Goal: Find specific page/section: Find specific page/section

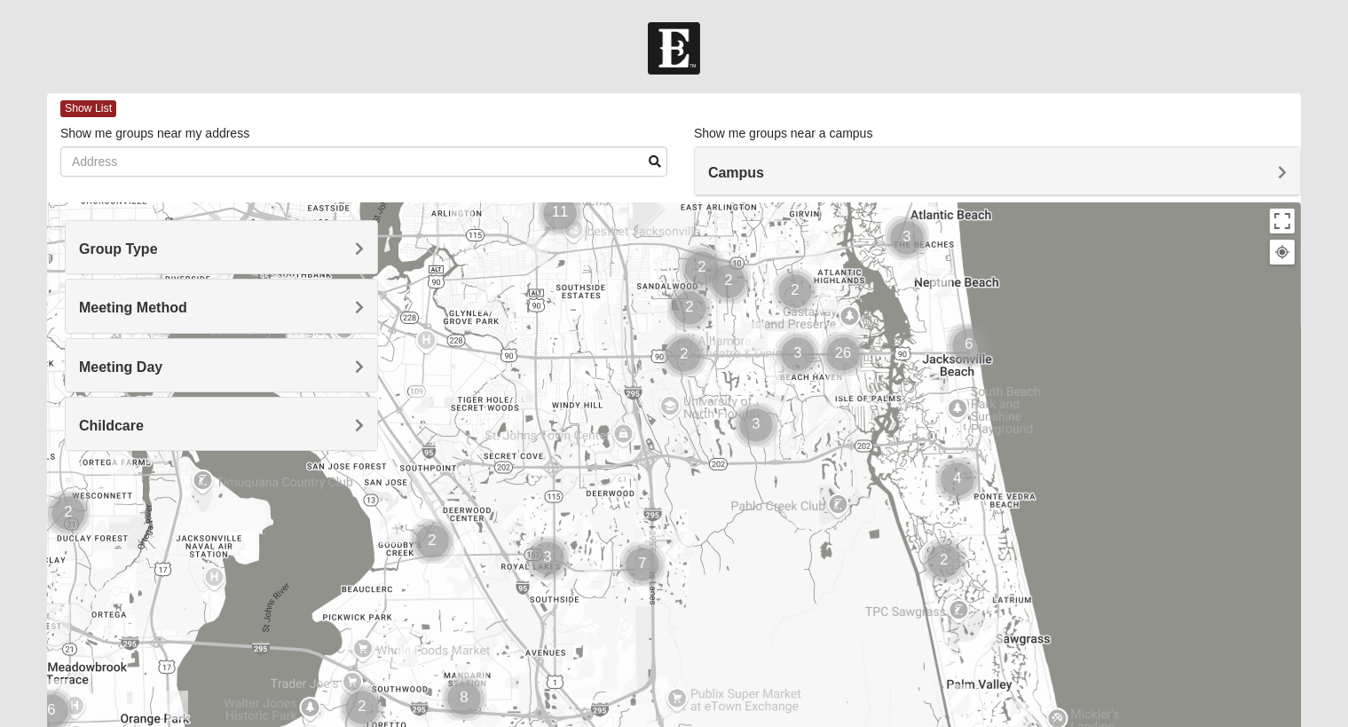
drag, startPoint x: 433, startPoint y: 539, endPoint x: 599, endPoint y: 348, distance: 252.9
click at [597, 343] on div at bounding box center [674, 557] width 1254 height 710
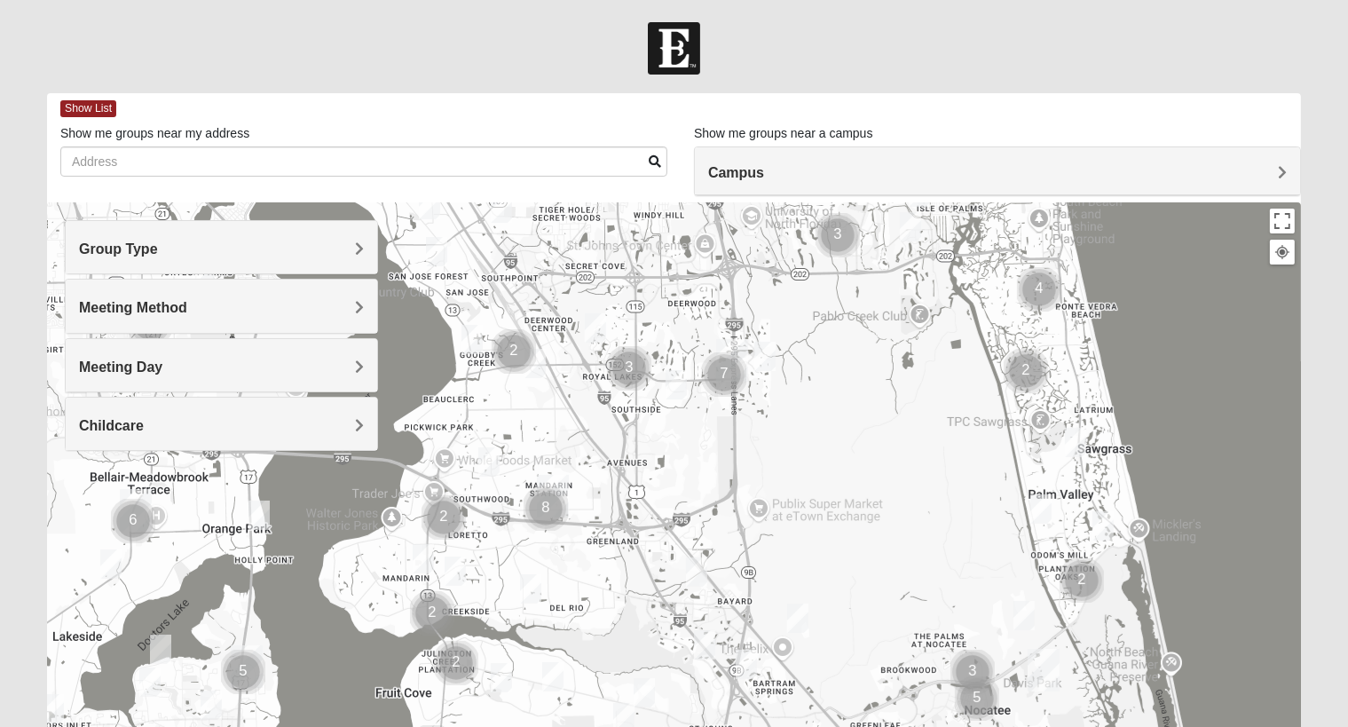
drag, startPoint x: 550, startPoint y: 643, endPoint x: 635, endPoint y: 448, distance: 211.9
click at [635, 448] on div at bounding box center [674, 557] width 1254 height 710
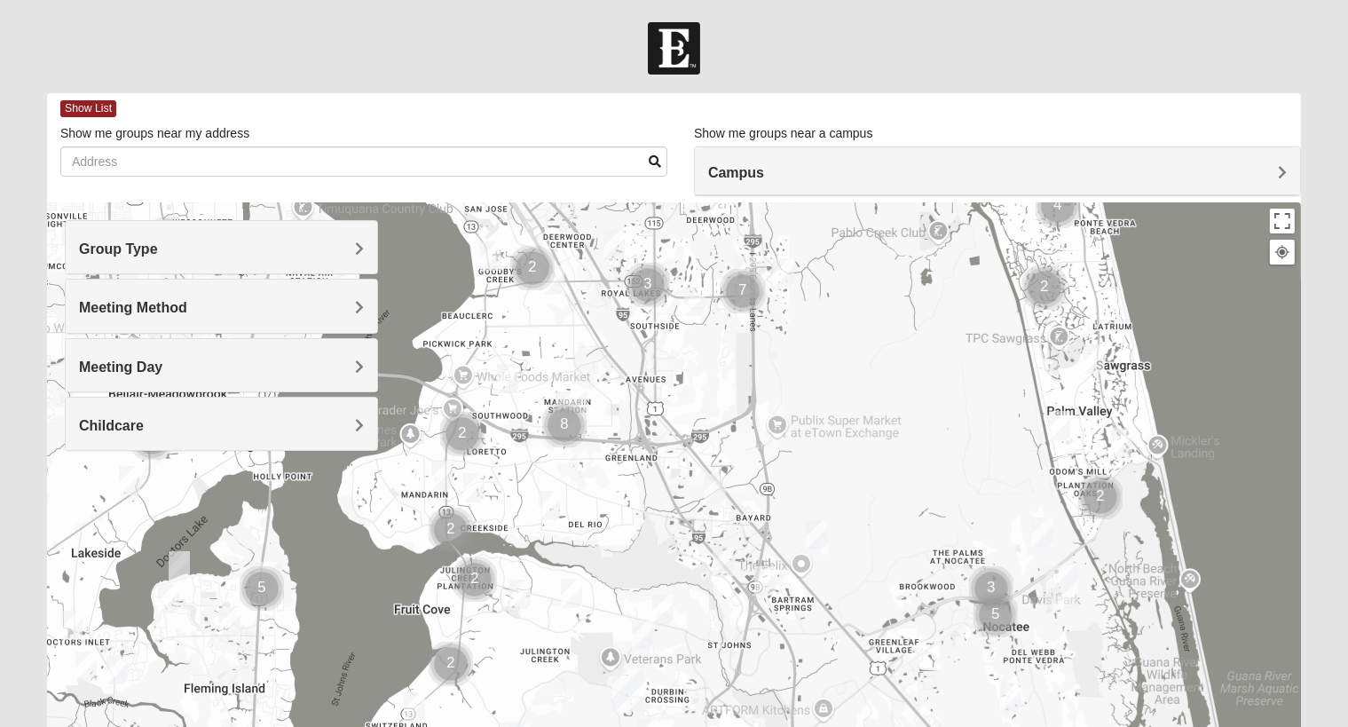
drag, startPoint x: 640, startPoint y: 625, endPoint x: 657, endPoint y: 554, distance: 73.0
click at [657, 554] on div at bounding box center [674, 557] width 1254 height 710
click at [565, 425] on img "Cluster of 8 groups" at bounding box center [564, 425] width 44 height 44
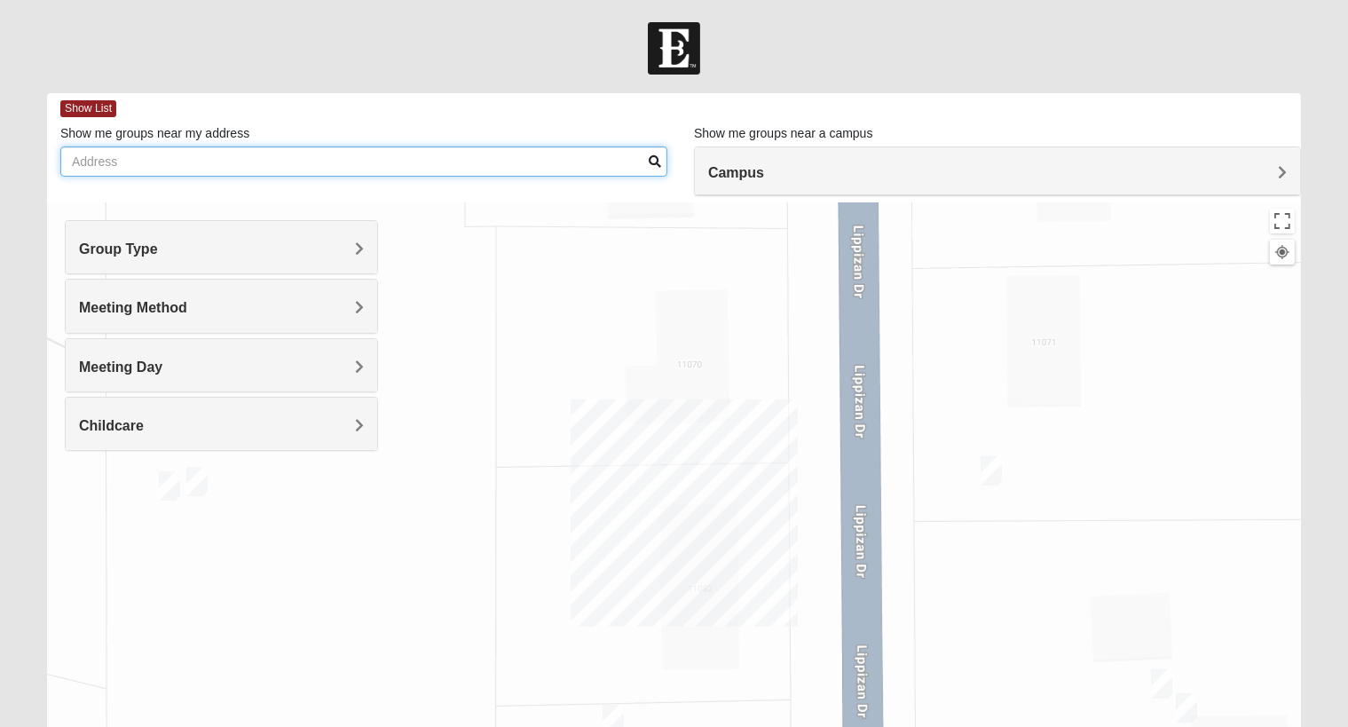
click at [121, 157] on input "Show me groups near my address" at bounding box center [363, 161] width 607 height 30
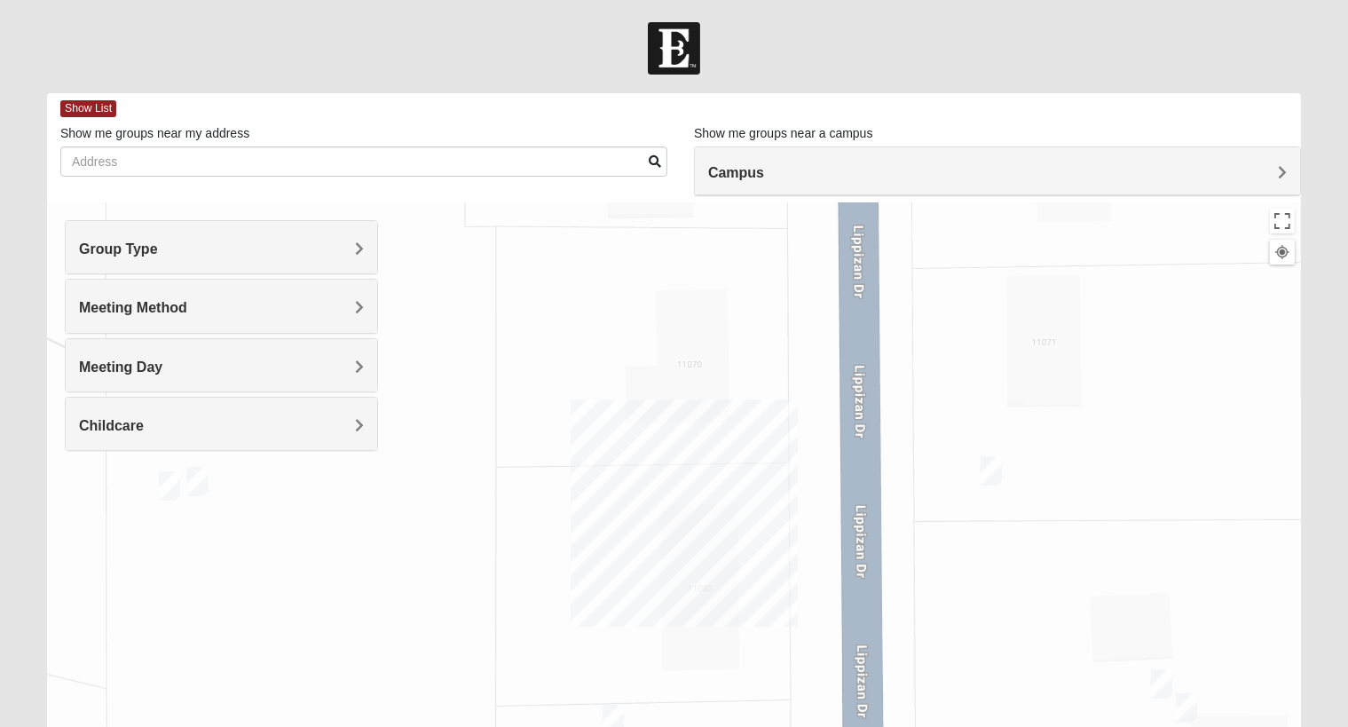
click at [170, 245] on h4 "Group Type" at bounding box center [221, 249] width 285 height 17
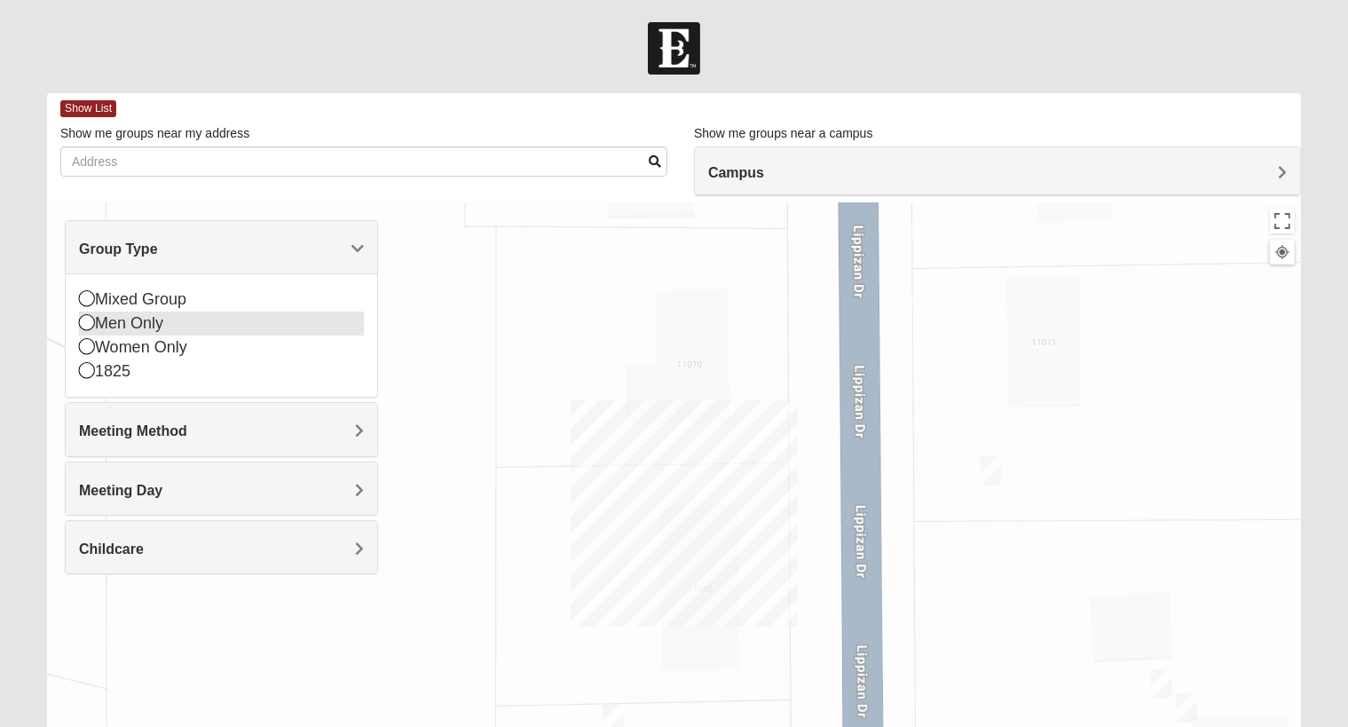
click at [83, 296] on icon at bounding box center [87, 298] width 16 height 16
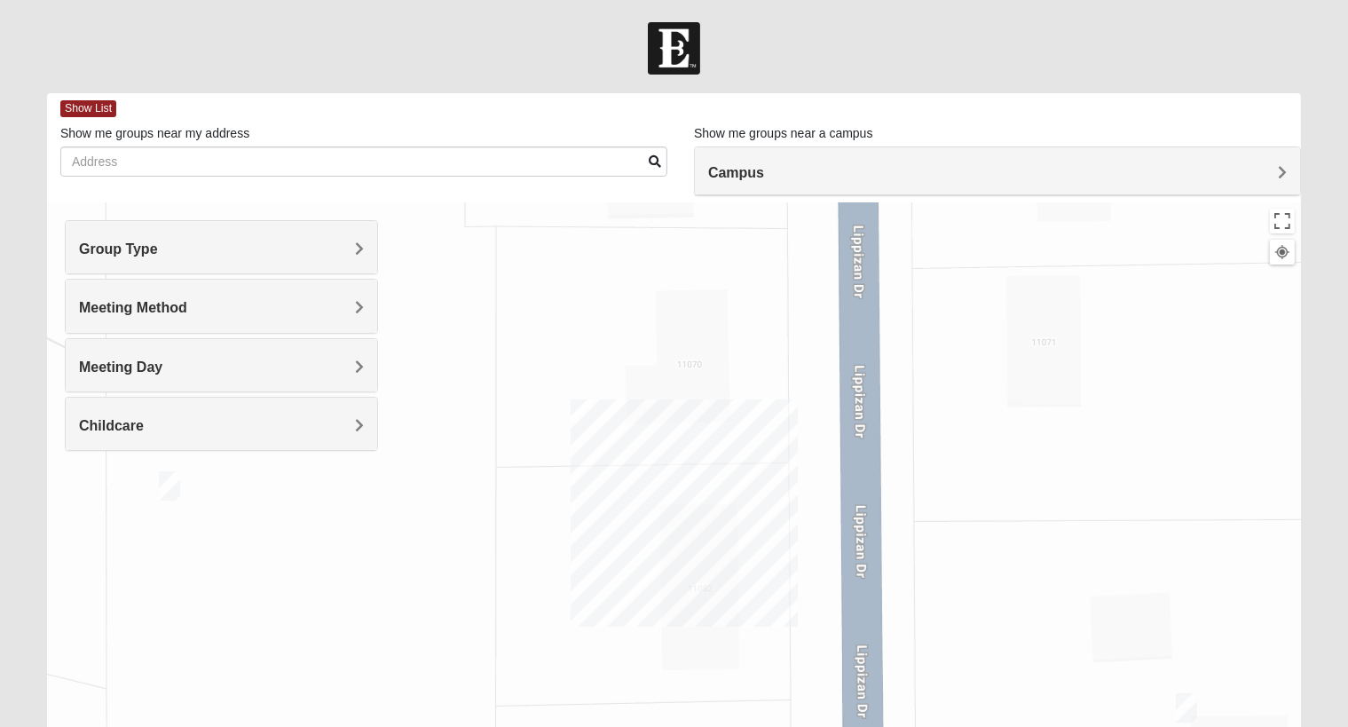
click at [333, 256] on h4 "Group Type" at bounding box center [221, 249] width 285 height 17
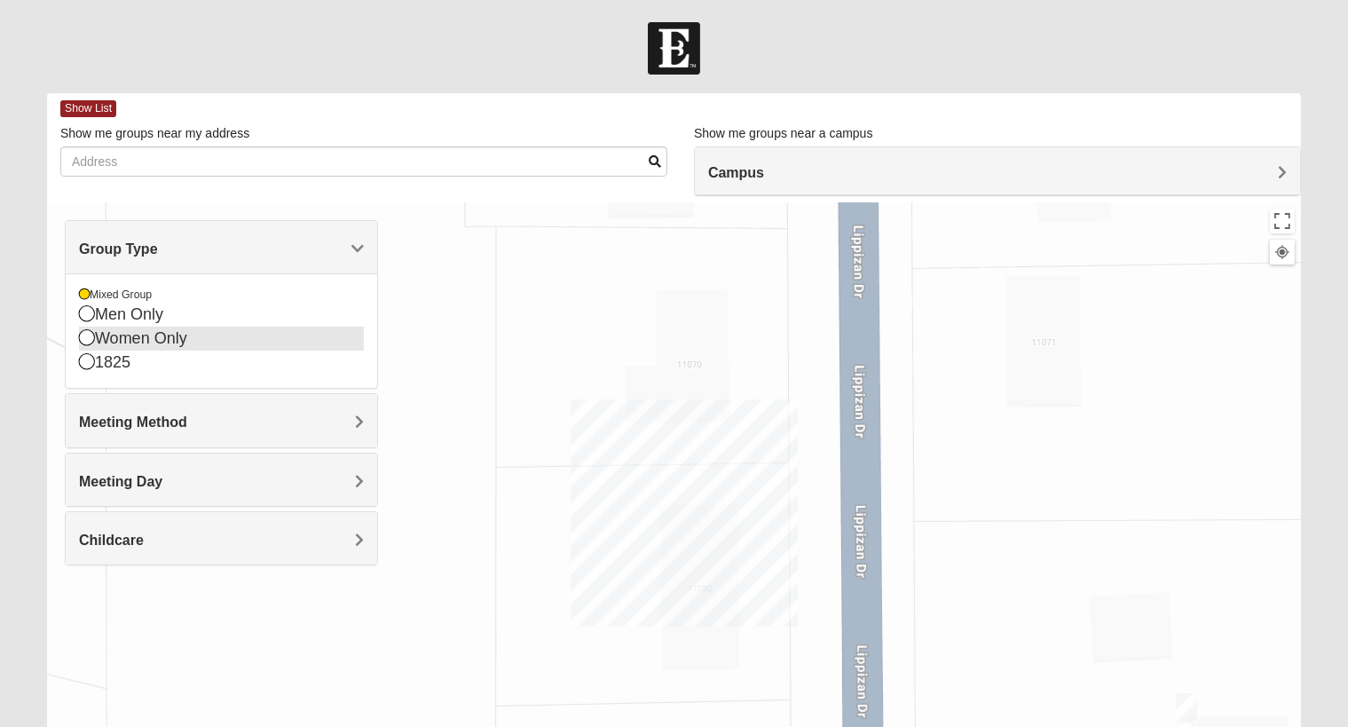
click at [91, 340] on icon at bounding box center [87, 337] width 16 height 16
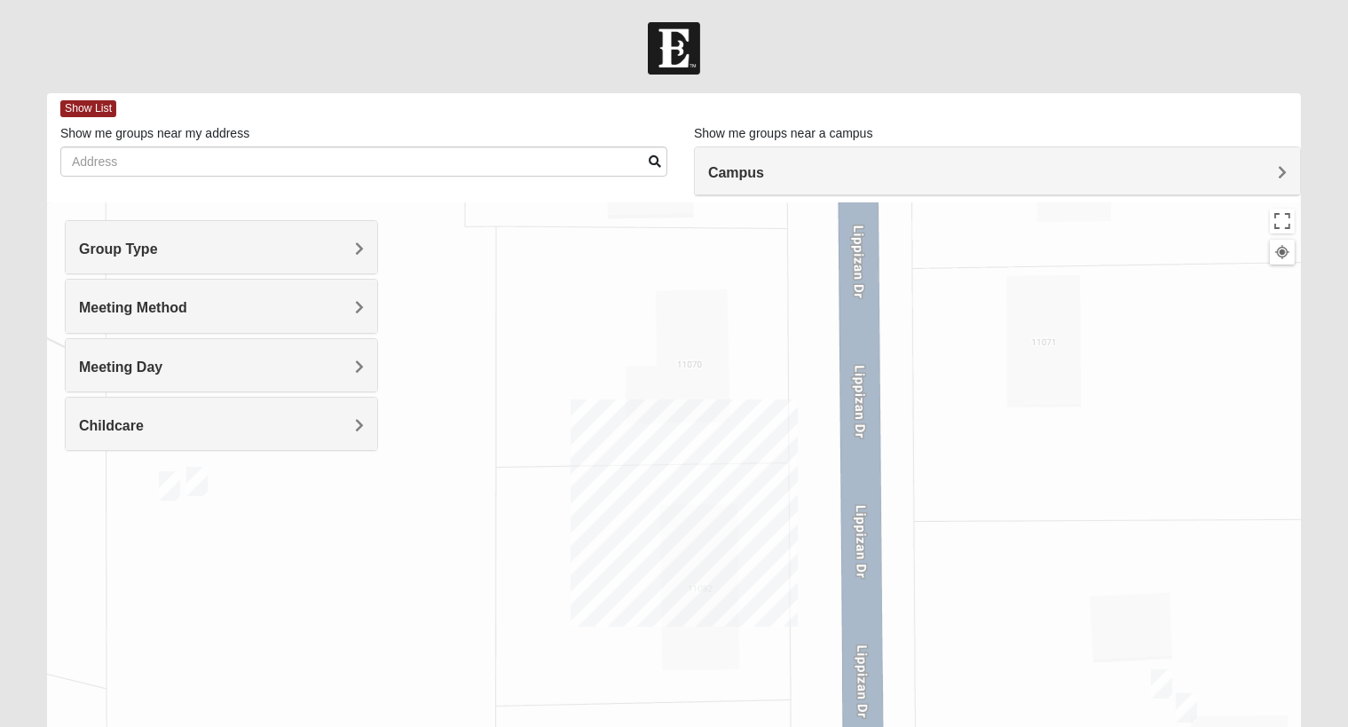
click at [350, 256] on h4 "Group Type" at bounding box center [221, 249] width 285 height 17
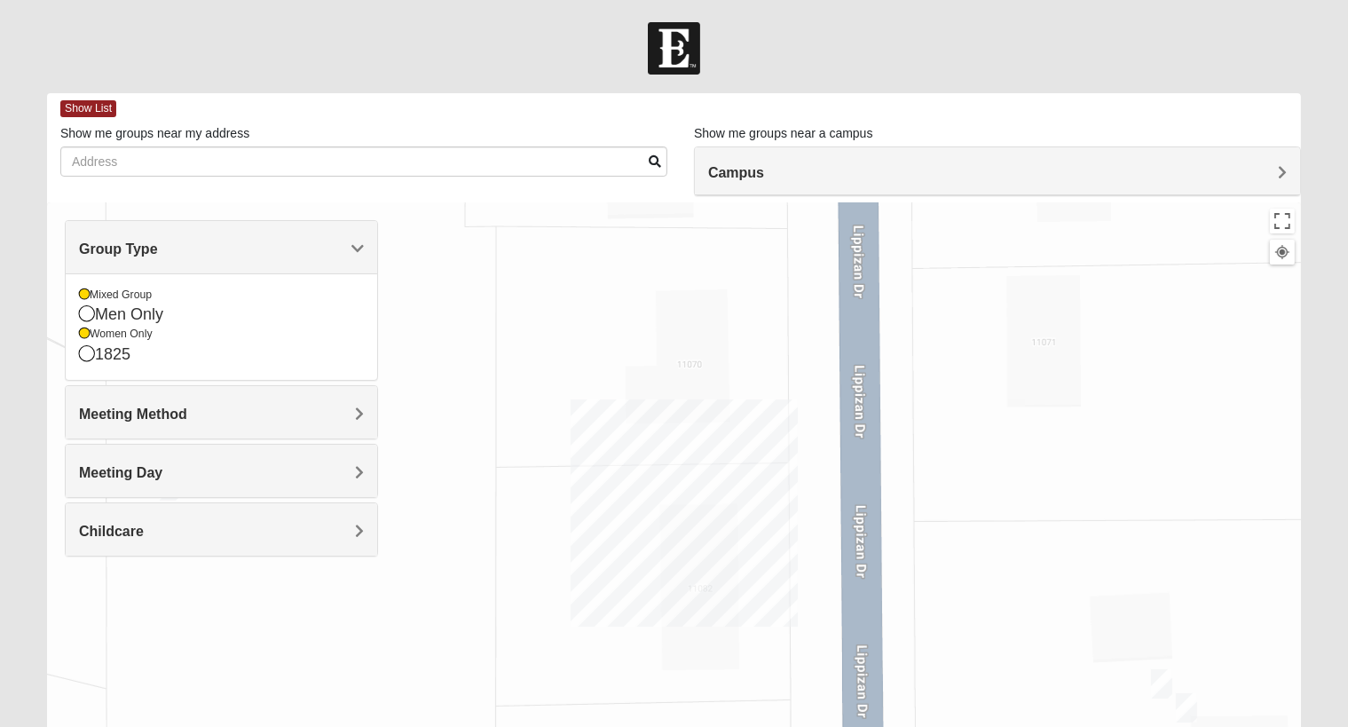
click at [318, 411] on h4 "Meeting Method" at bounding box center [221, 414] width 285 height 17
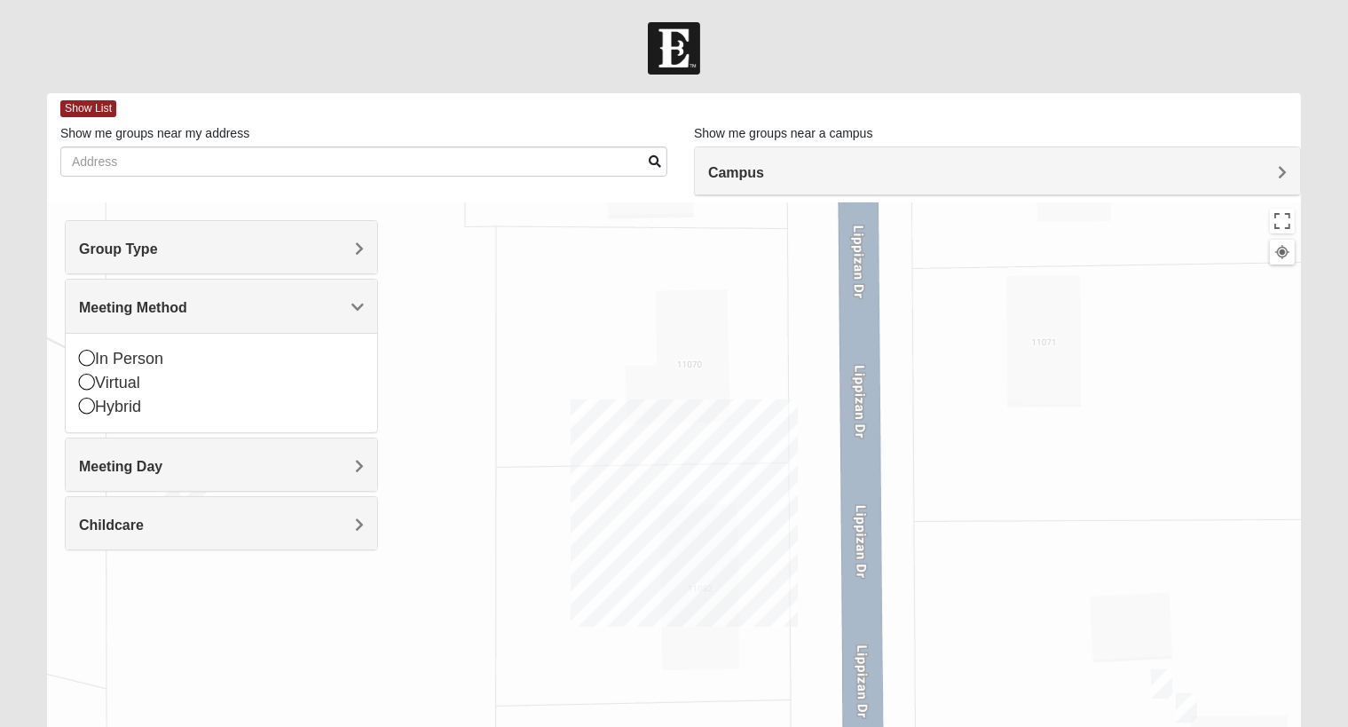
click at [316, 242] on h4 "Group Type" at bounding box center [221, 249] width 285 height 17
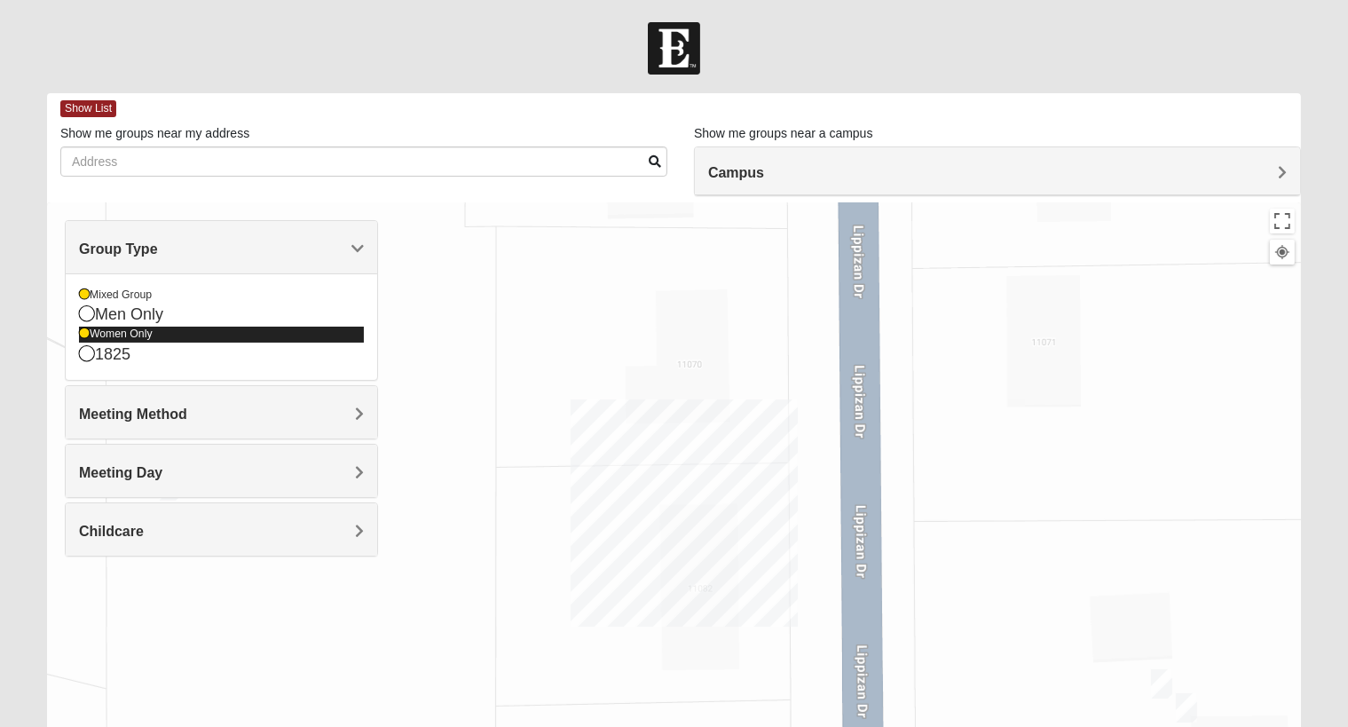
click at [86, 336] on icon at bounding box center [84, 333] width 11 height 11
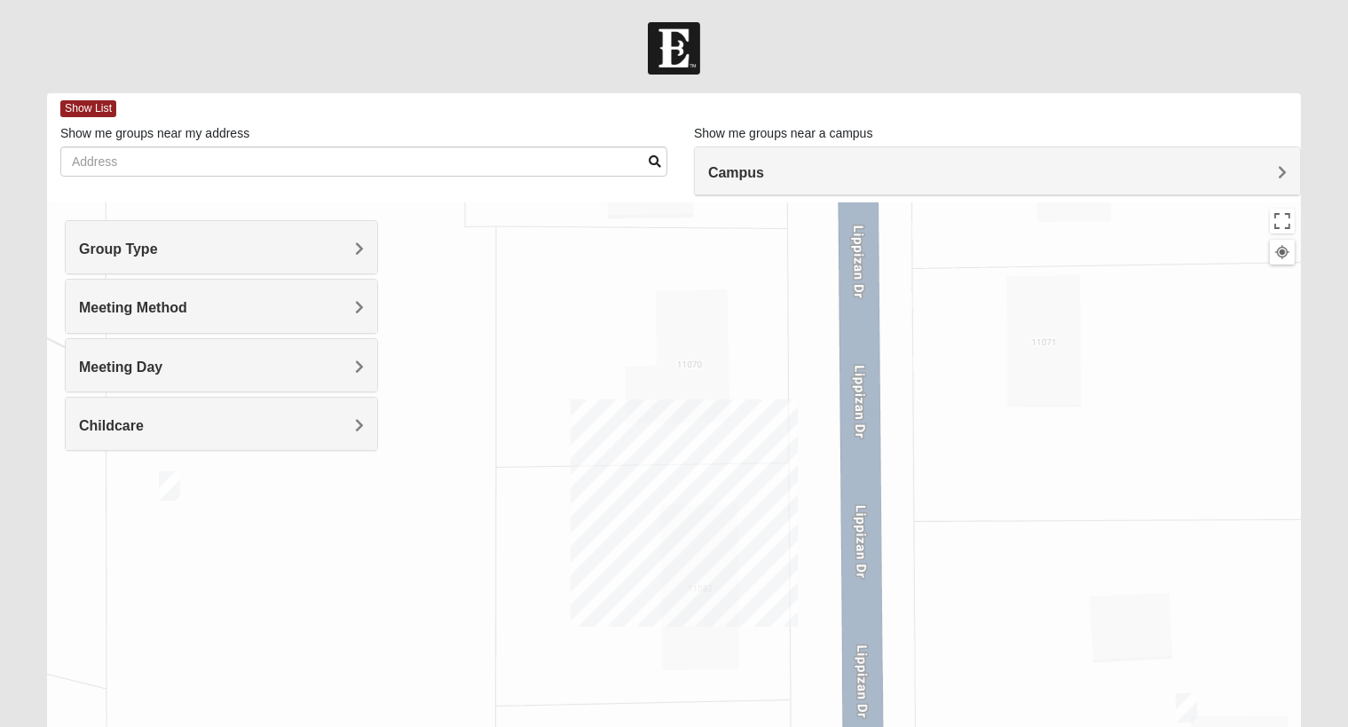
click at [245, 304] on h4 "Meeting Method" at bounding box center [221, 307] width 285 height 17
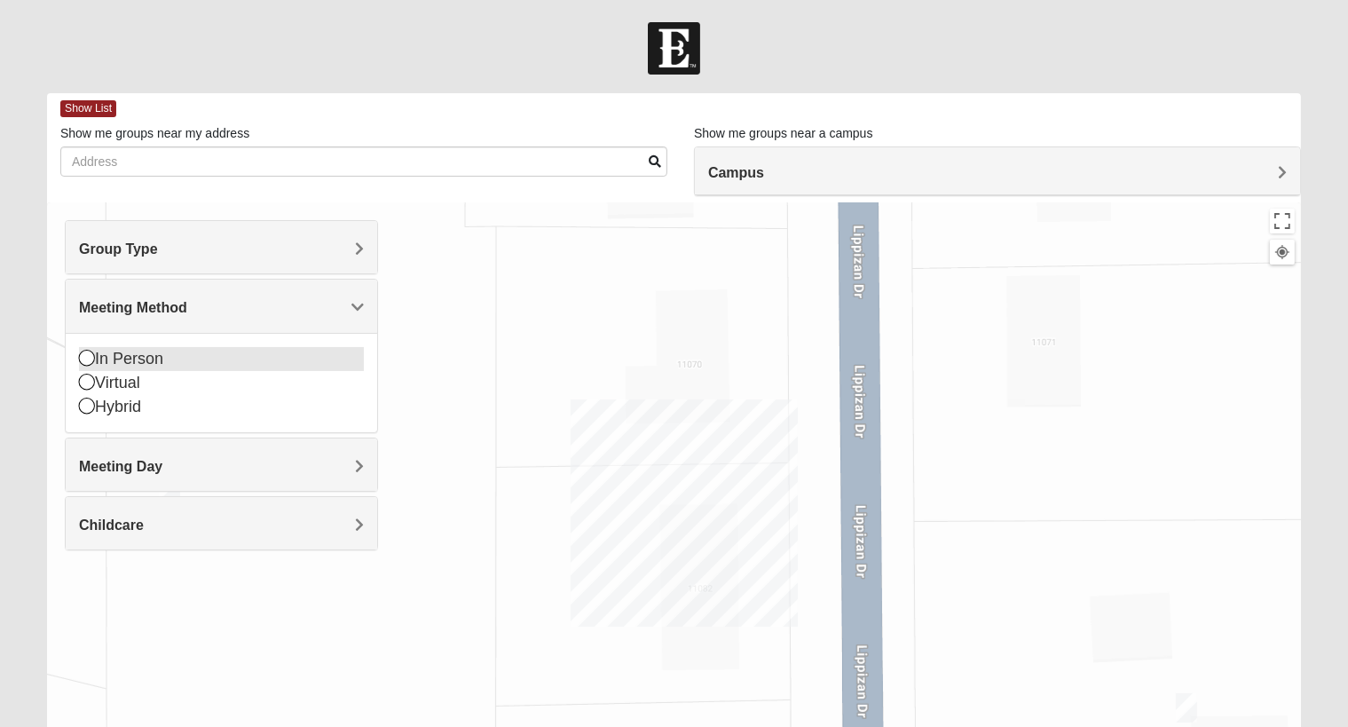
click at [88, 360] on icon at bounding box center [87, 358] width 16 height 16
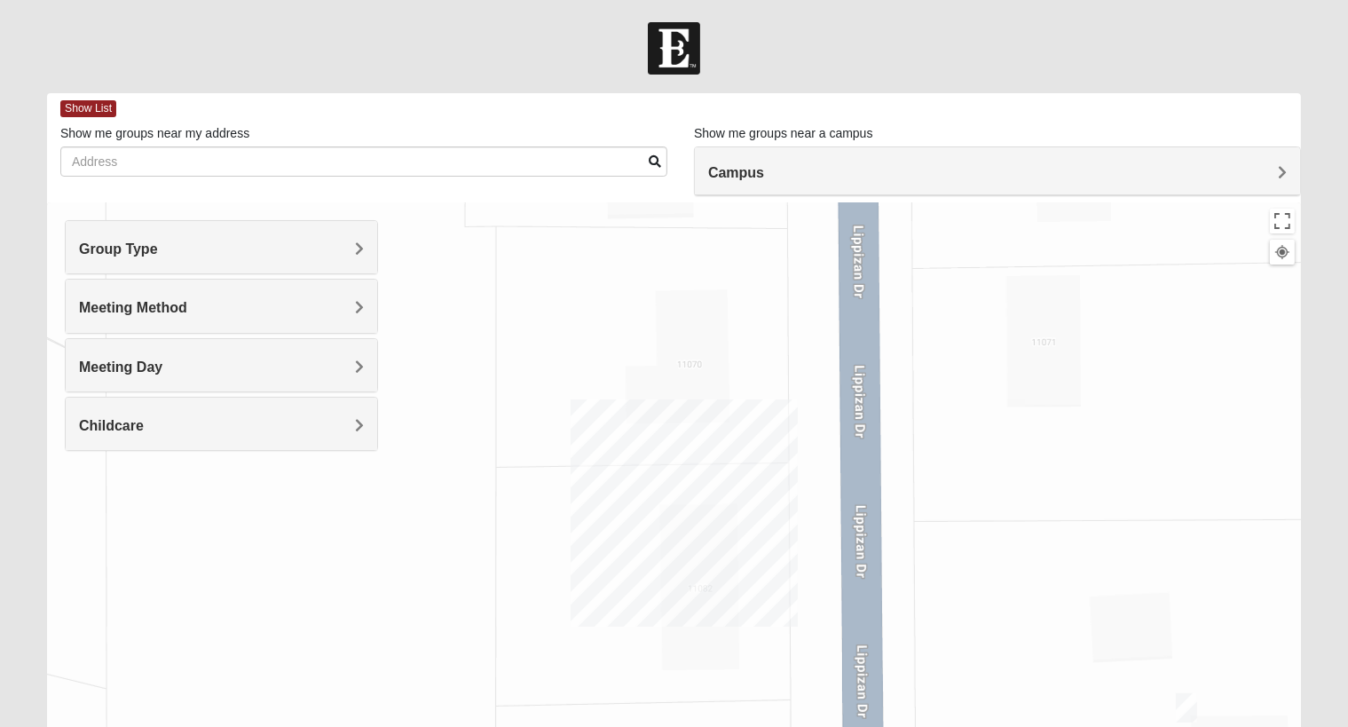
click at [217, 367] on h4 "Meeting Day" at bounding box center [221, 367] width 285 height 17
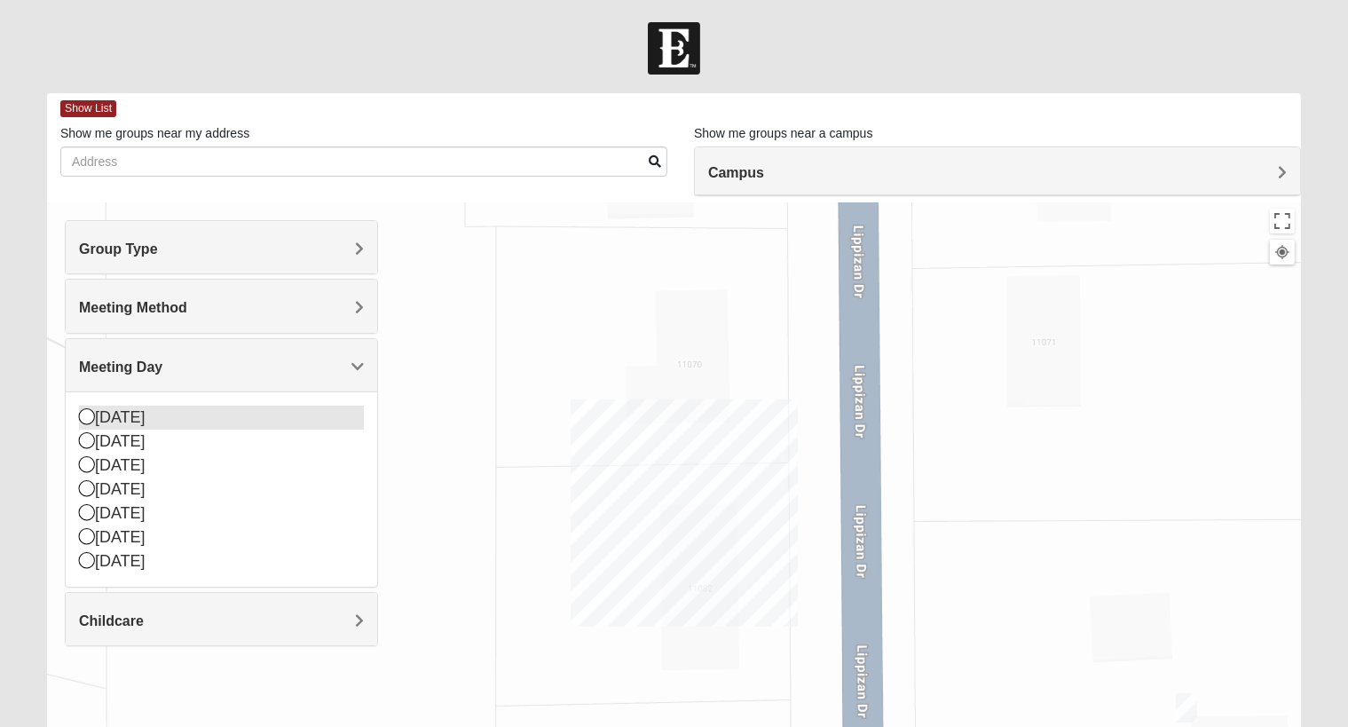
click at [88, 416] on icon at bounding box center [87, 416] width 16 height 16
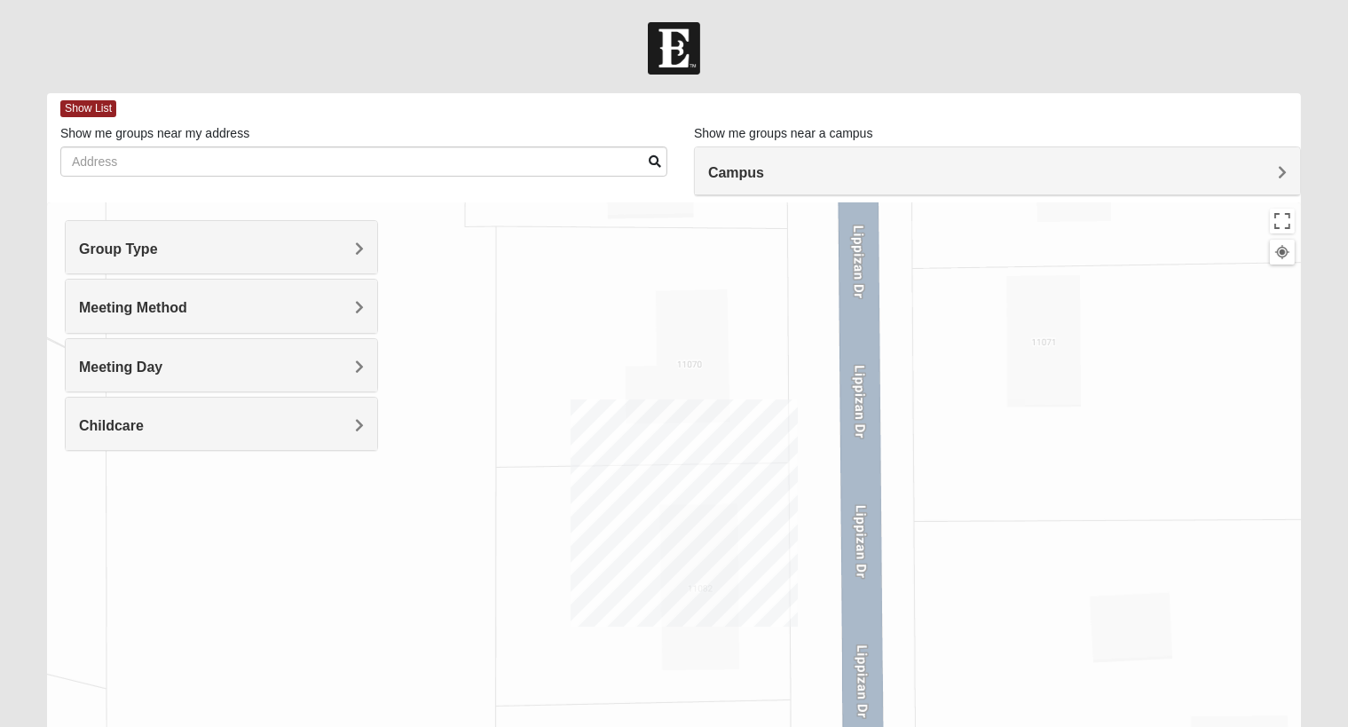
click at [788, 175] on h4 "Campus" at bounding box center [997, 172] width 579 height 17
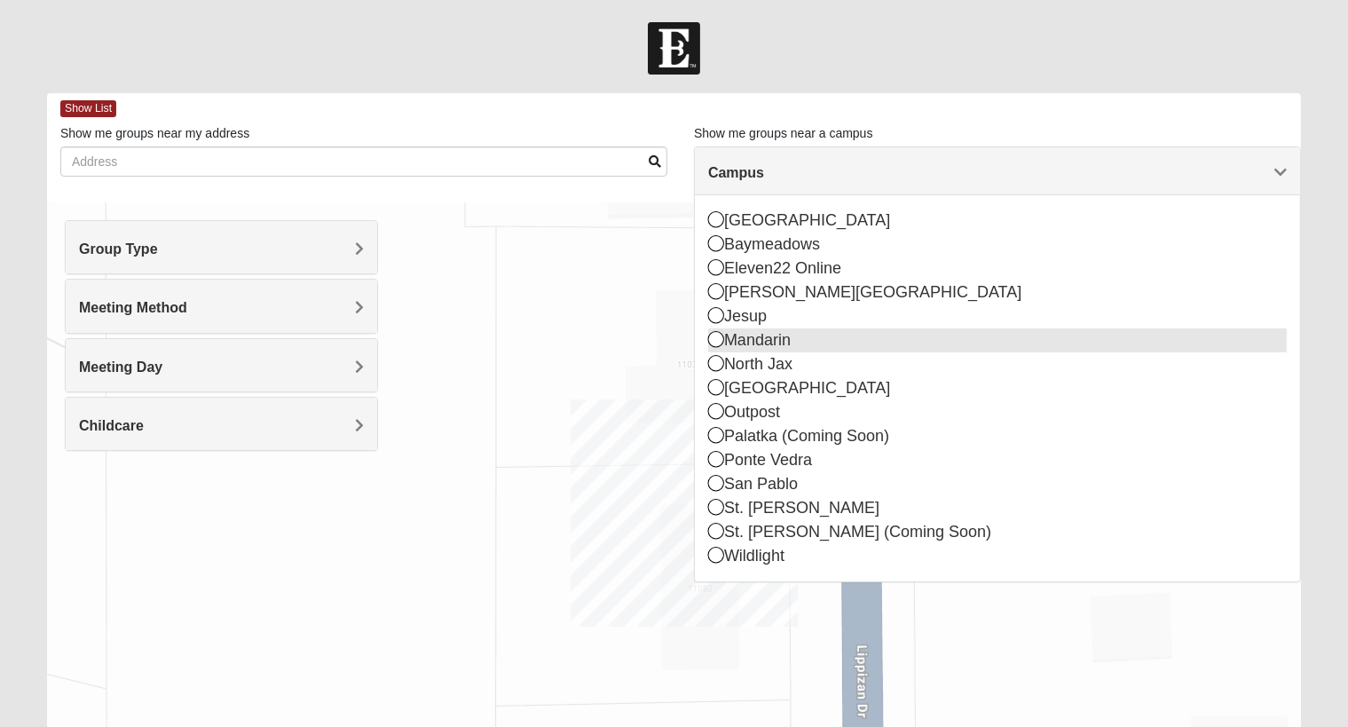
click at [717, 340] on icon at bounding box center [716, 339] width 16 height 16
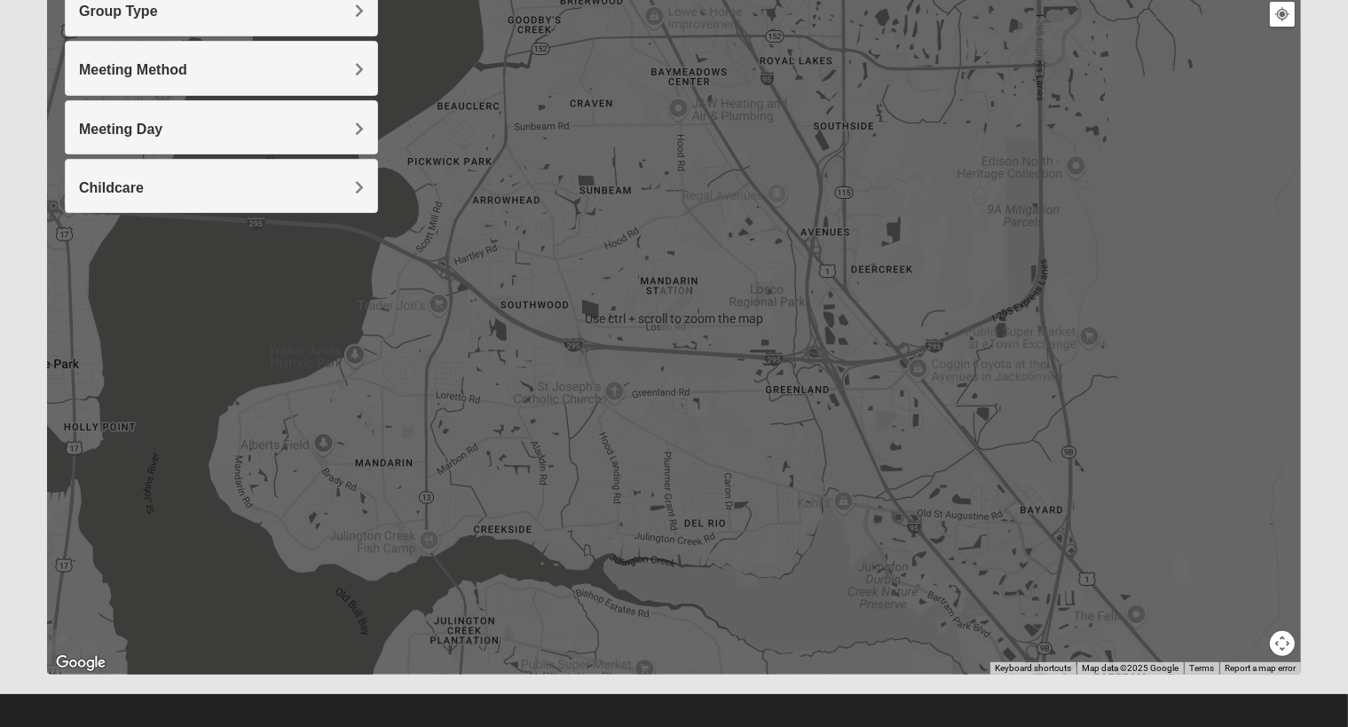
scroll to position [249, 0]
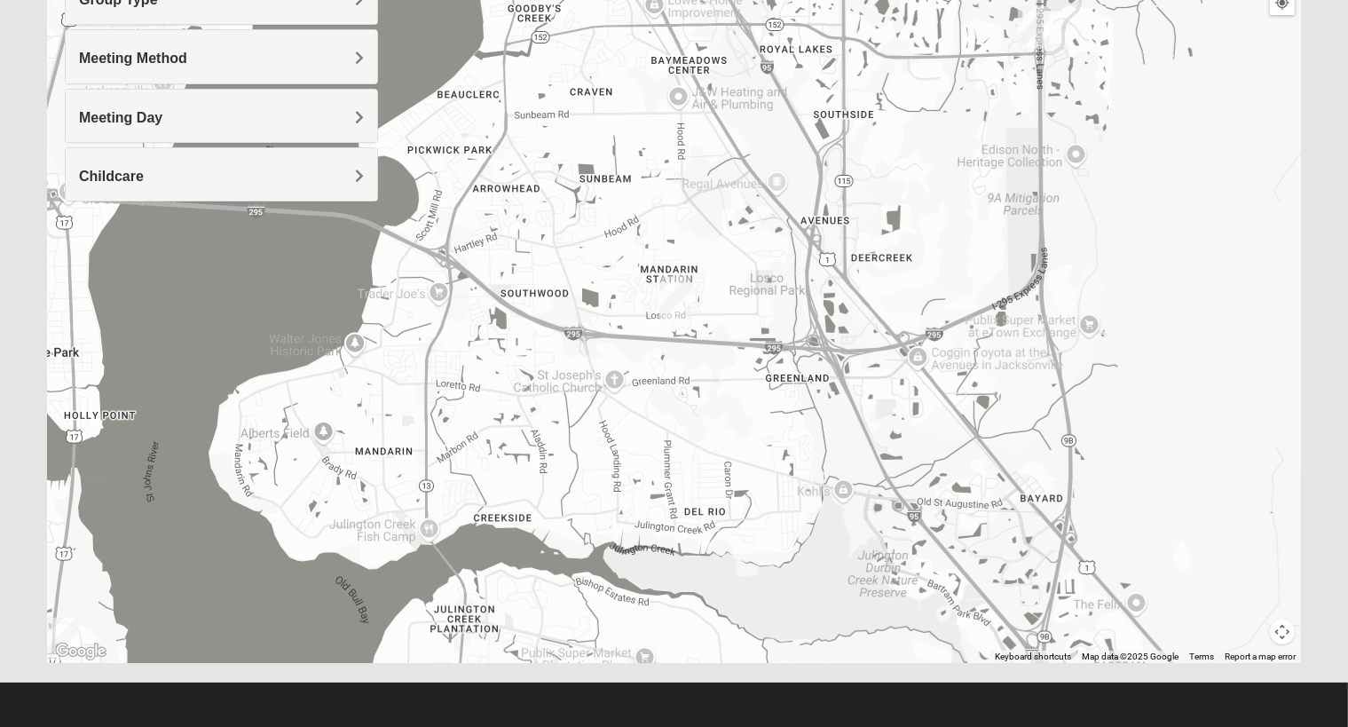
click at [672, 288] on img "Mandarin" at bounding box center [676, 297] width 32 height 43
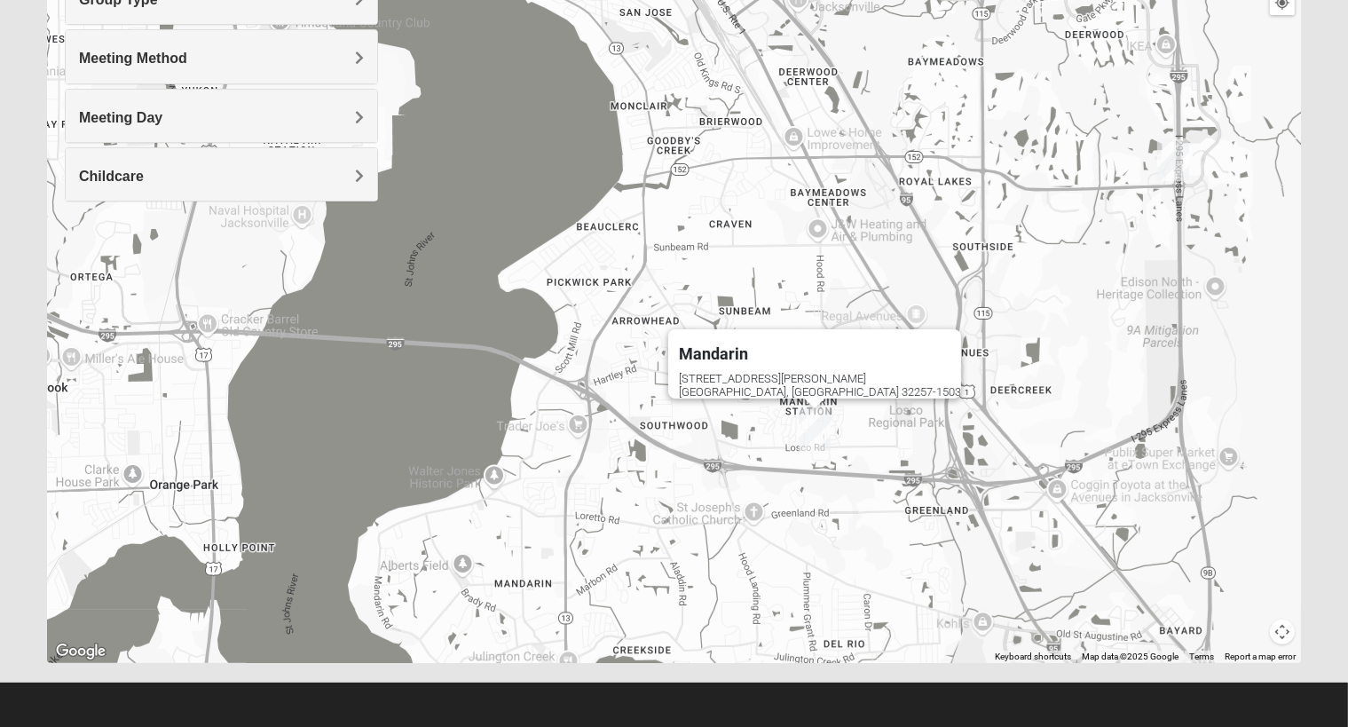
drag, startPoint x: 612, startPoint y: 407, endPoint x: 753, endPoint y: 541, distance: 194.0
click at [753, 541] on div "Mandarin [STREET_ADDRESS][PERSON_NAME]" at bounding box center [674, 308] width 1254 height 710
